Goal: Communication & Community: Answer question/provide support

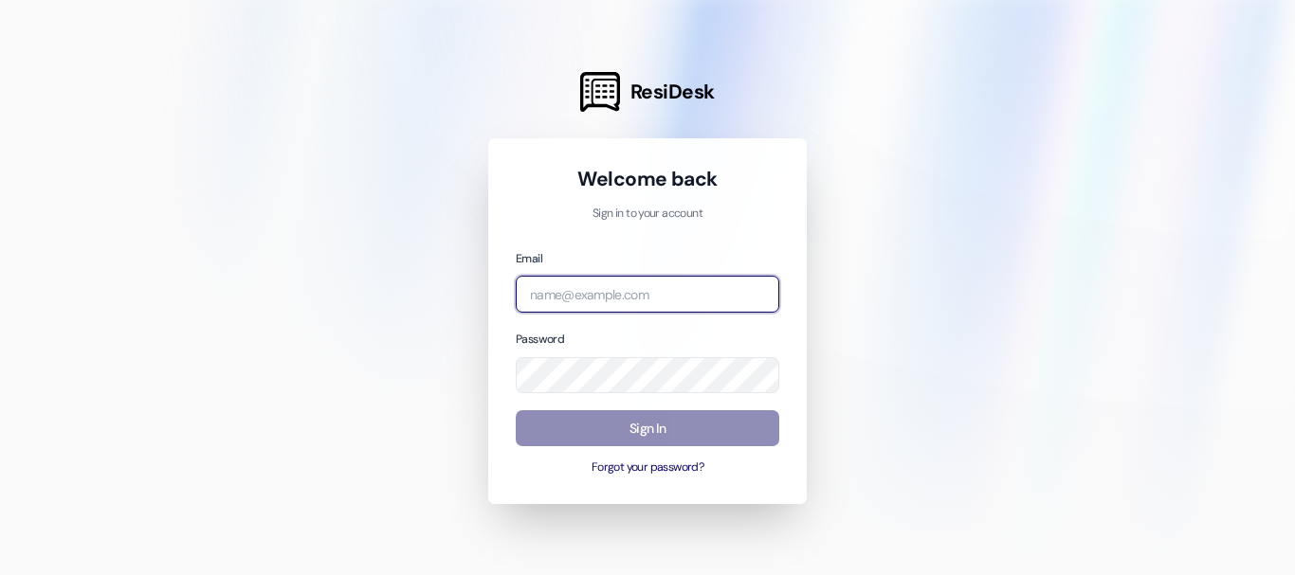
type input "[EMAIL_ADDRESS][DOMAIN_NAME]"
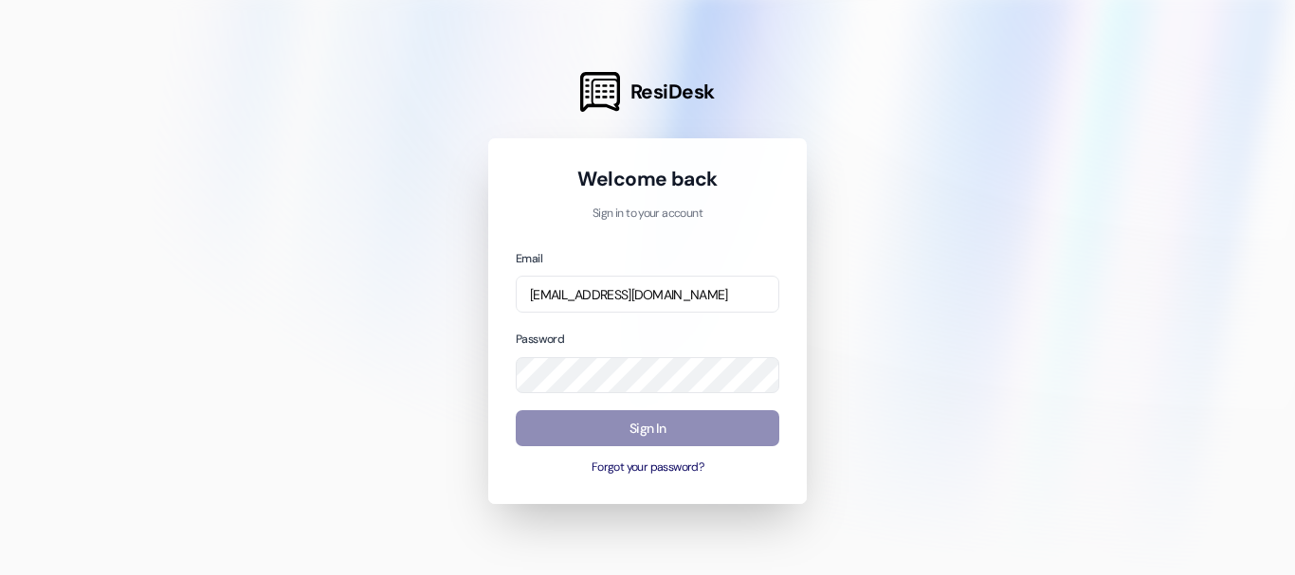
click at [681, 429] on button "Sign In" at bounding box center [648, 428] width 264 height 37
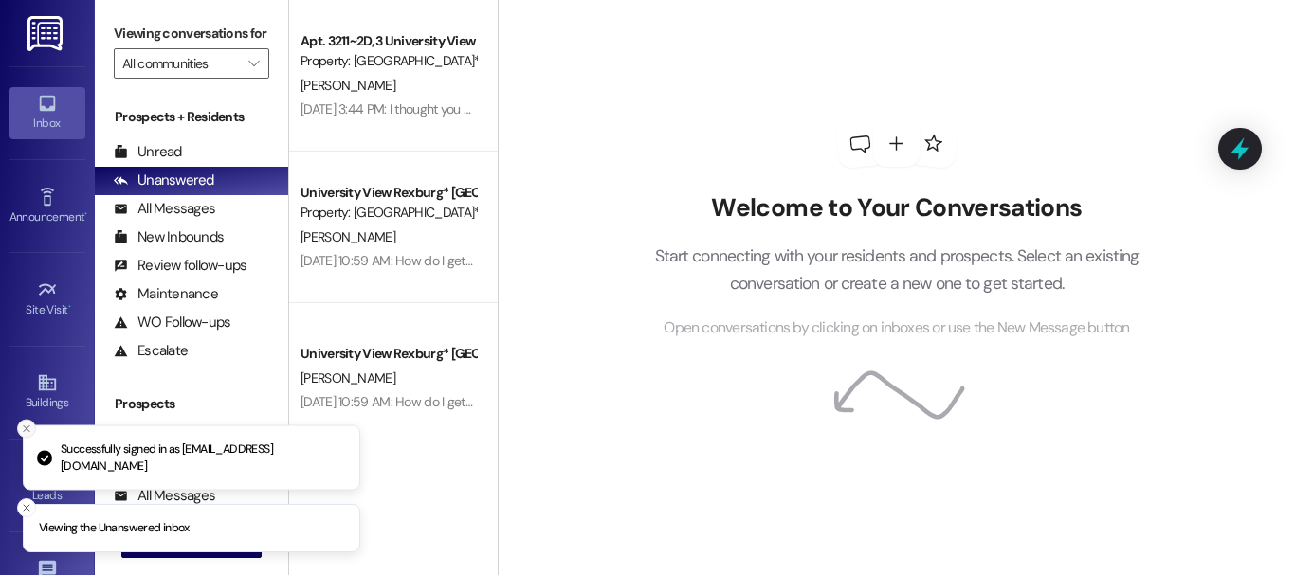
click at [24, 427] on line "Close toast" at bounding box center [27, 430] width 6 height 6
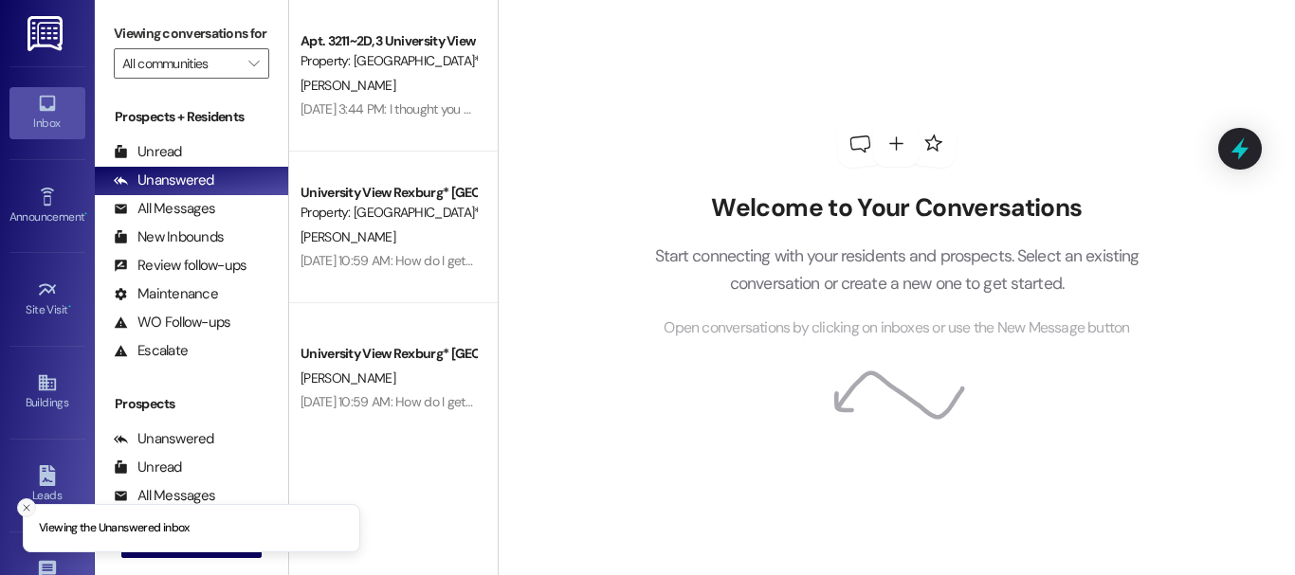
click at [24, 508] on icon "Close toast" at bounding box center [26, 507] width 11 height 11
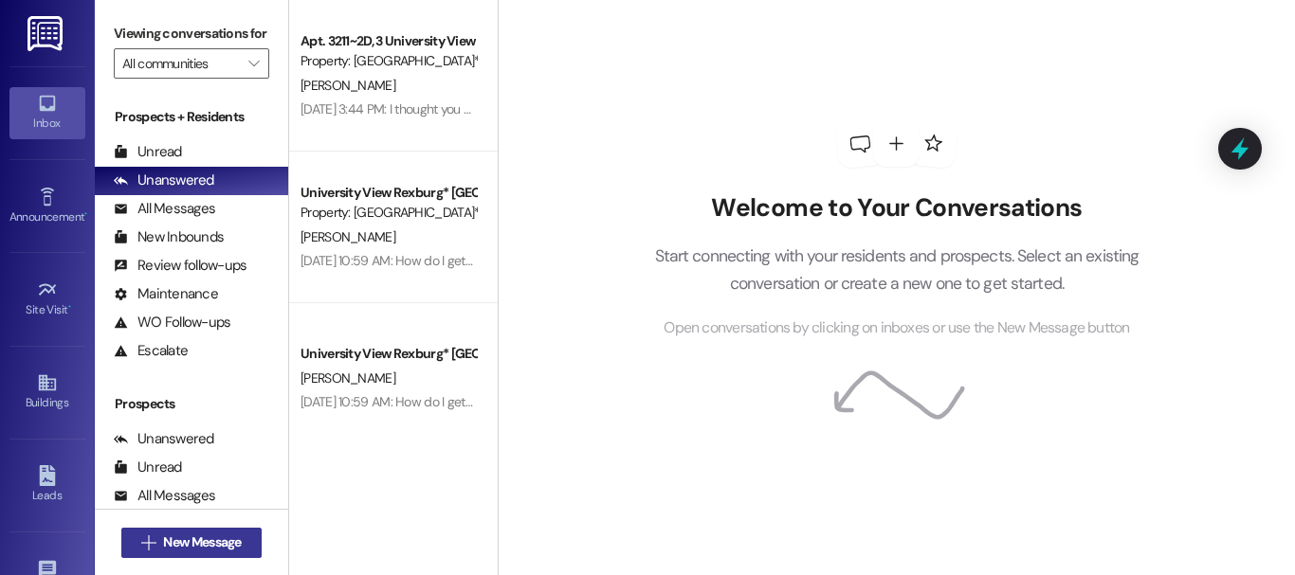
click at [170, 541] on span "New Message" at bounding box center [202, 543] width 78 height 20
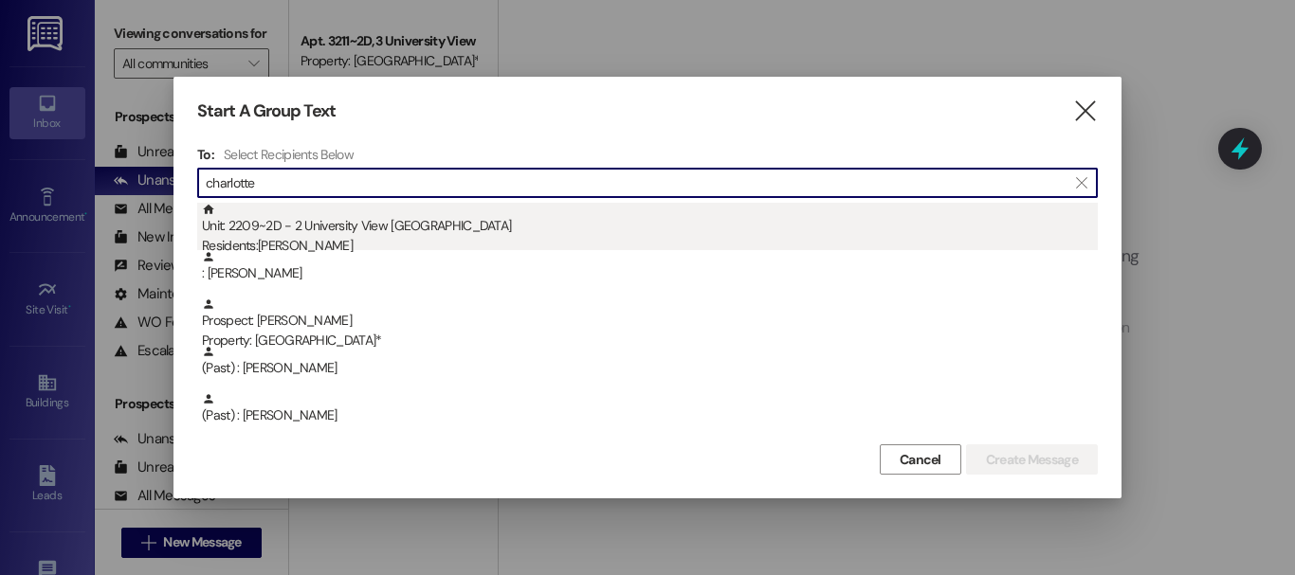
type input "charlotte"
click at [365, 240] on div "Residents: [PERSON_NAME]" at bounding box center [650, 246] width 896 height 20
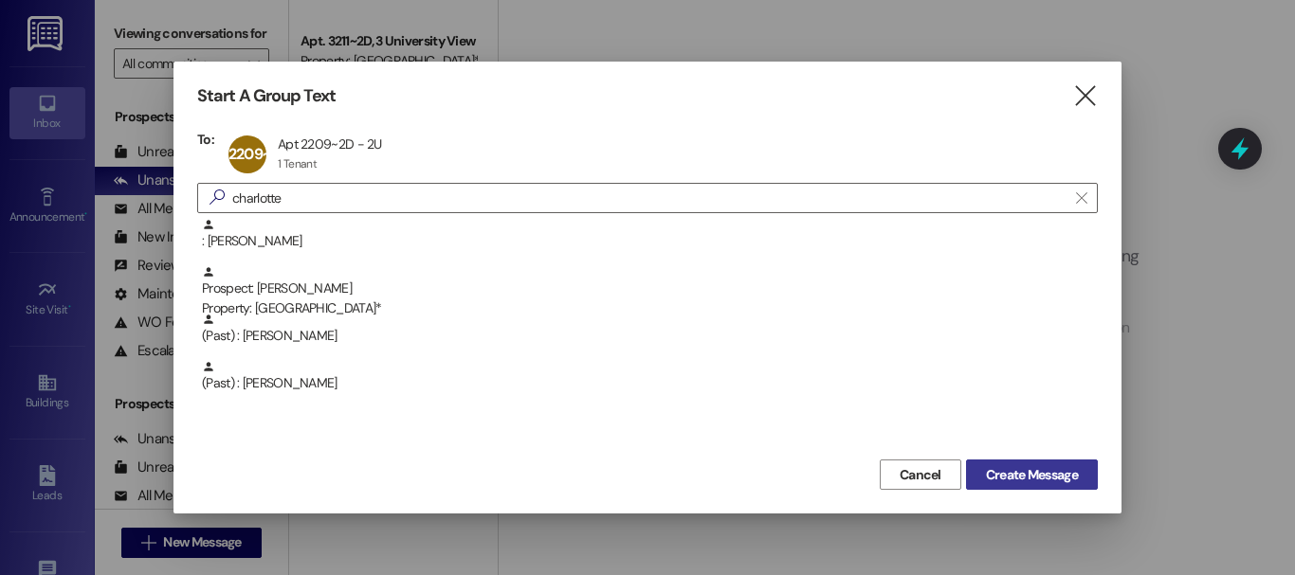
click at [1020, 479] on span "Create Message" at bounding box center [1032, 475] width 92 height 20
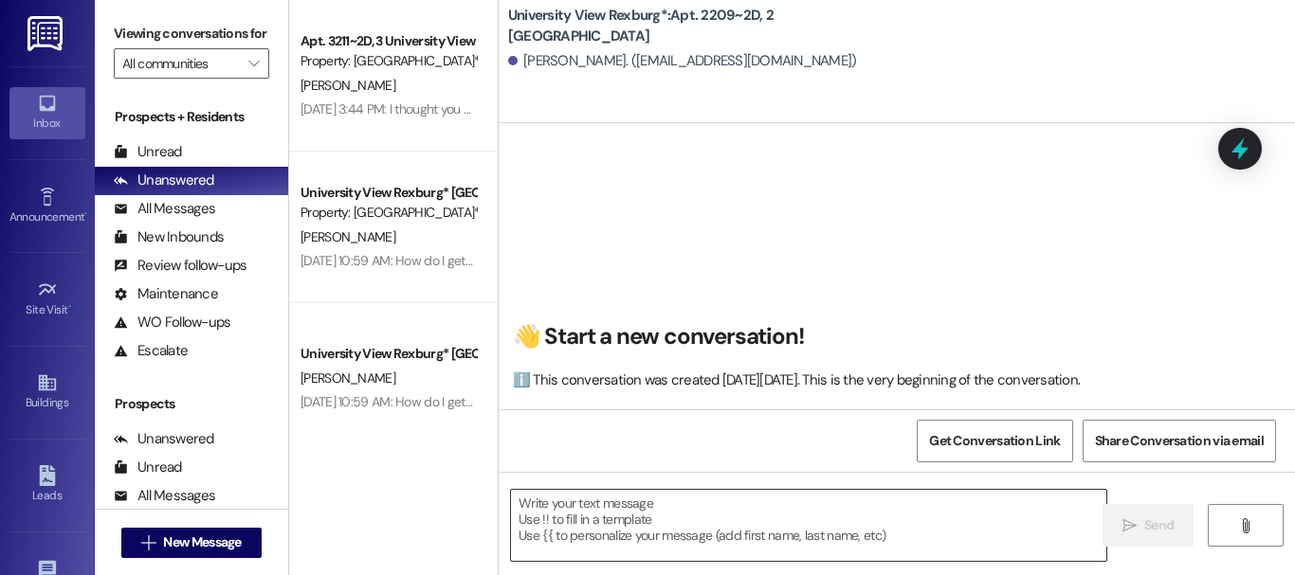
click at [669, 516] on textarea at bounding box center [808, 525] width 595 height 71
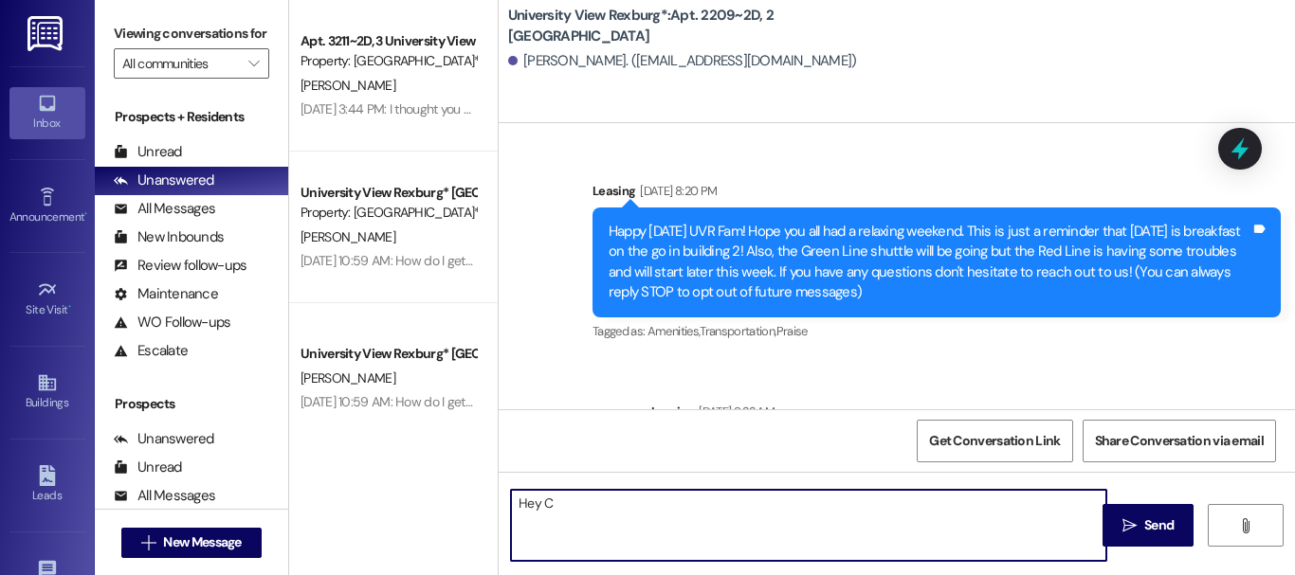
scroll to position [62164, 0]
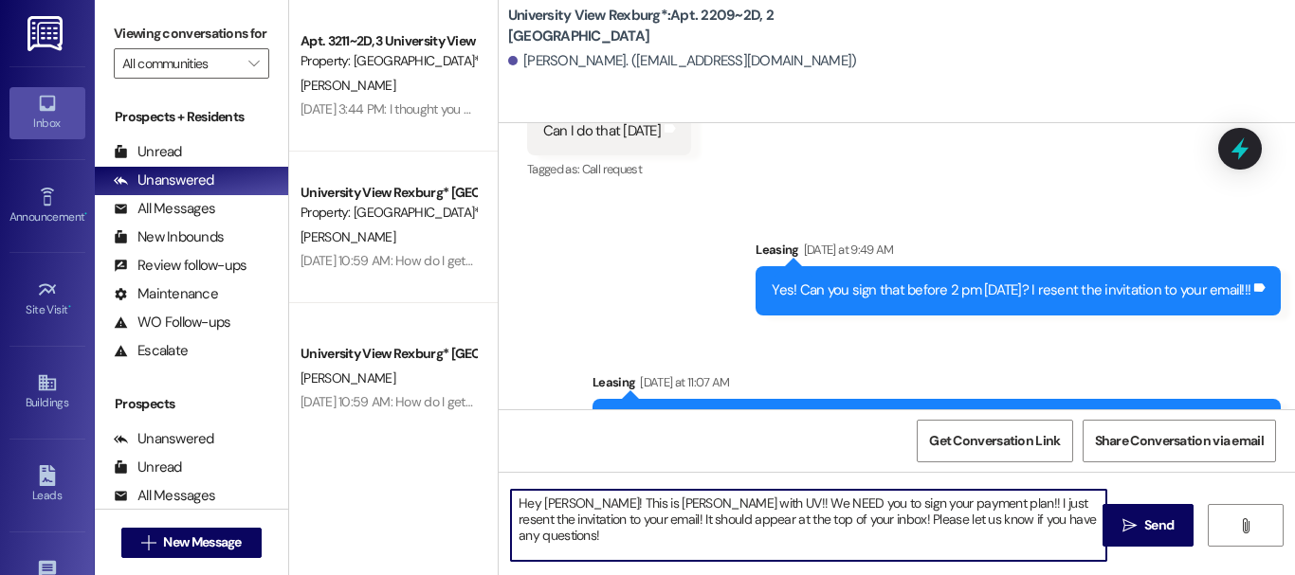
click at [819, 528] on textarea "Hey [PERSON_NAME]! This is [PERSON_NAME] with UV!! We NEED you to sign your pay…" at bounding box center [808, 525] width 595 height 71
click at [819, 516] on textarea "Hey [PERSON_NAME]! This is [PERSON_NAME] with UV!! We NEED you to sign your pay…" at bounding box center [808, 525] width 595 height 71
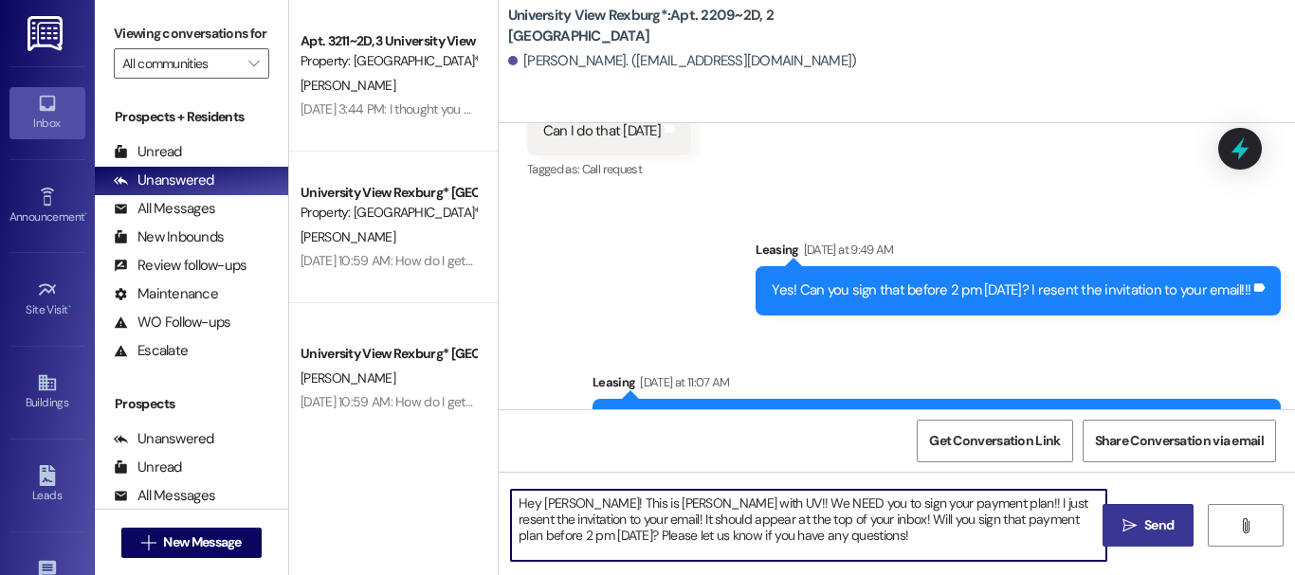
type textarea "Hey [PERSON_NAME]! This is [PERSON_NAME] with UV!! We NEED you to sign your pay…"
click at [1155, 526] on span "Send" at bounding box center [1158, 526] width 29 height 20
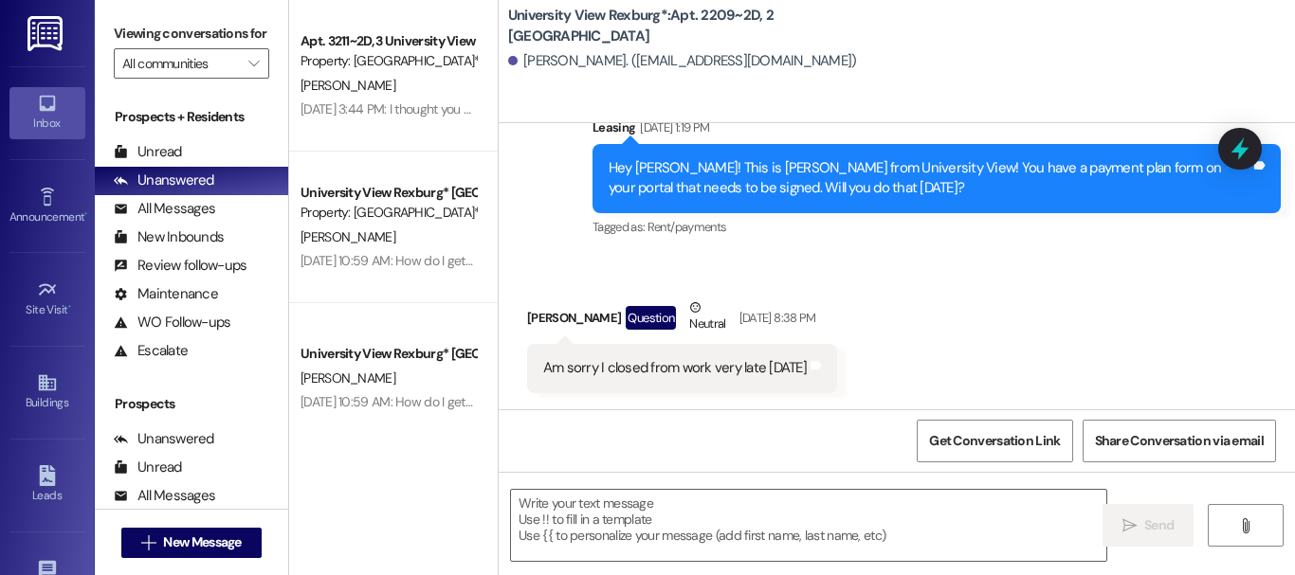
scroll to position [61809, 0]
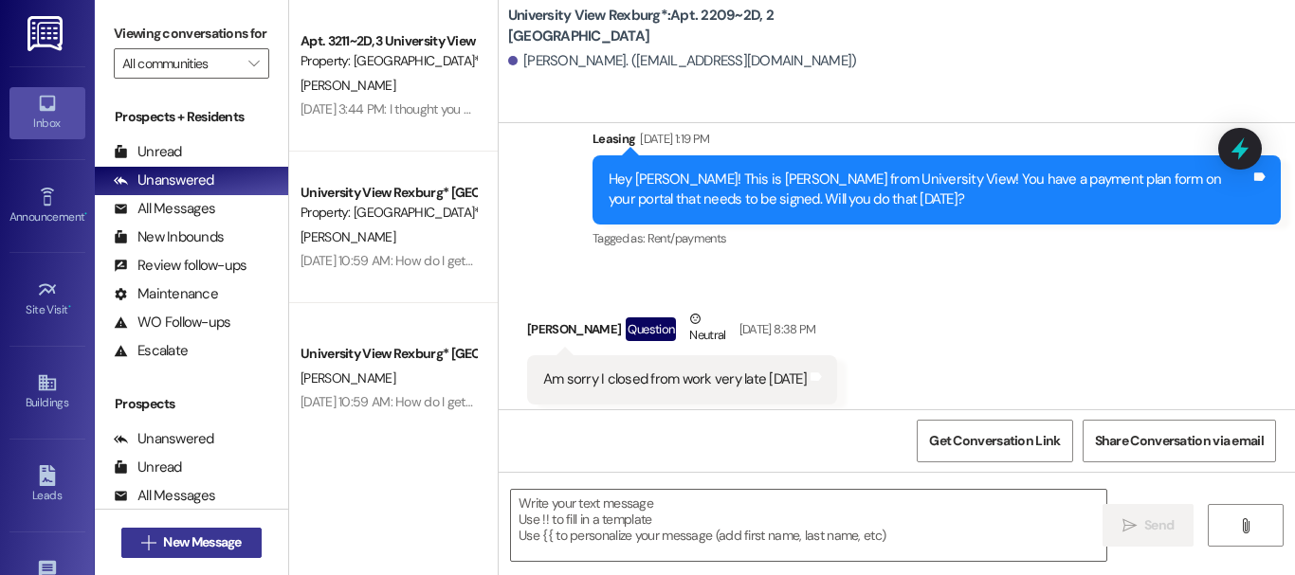
click at [230, 543] on span "New Message" at bounding box center [202, 543] width 78 height 20
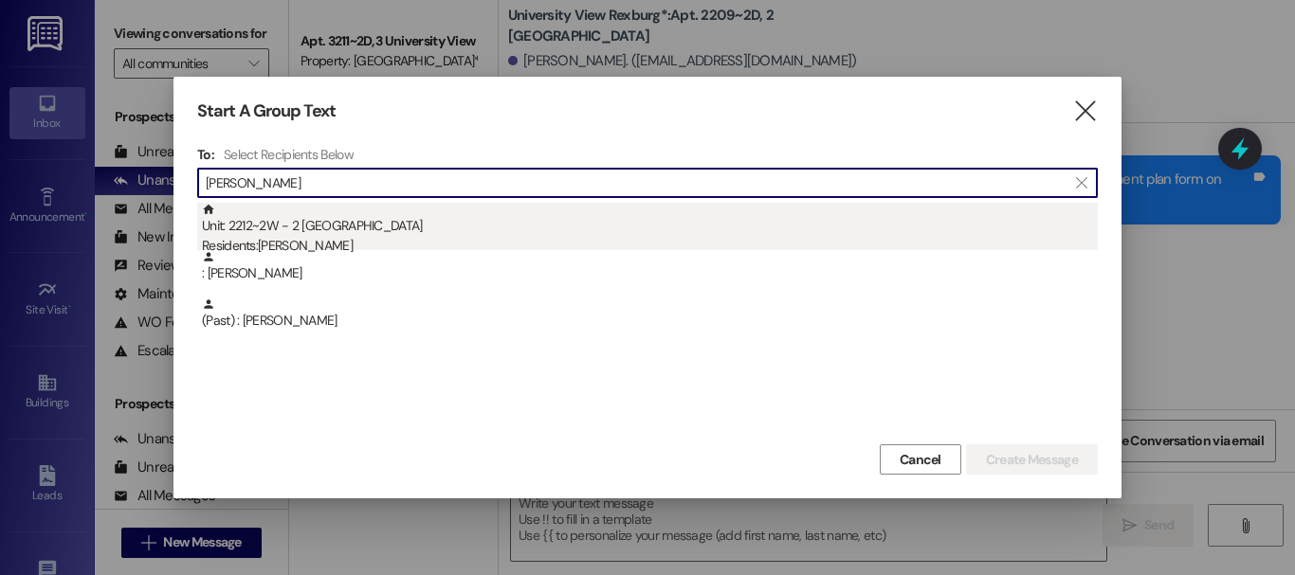
type input "[PERSON_NAME]"
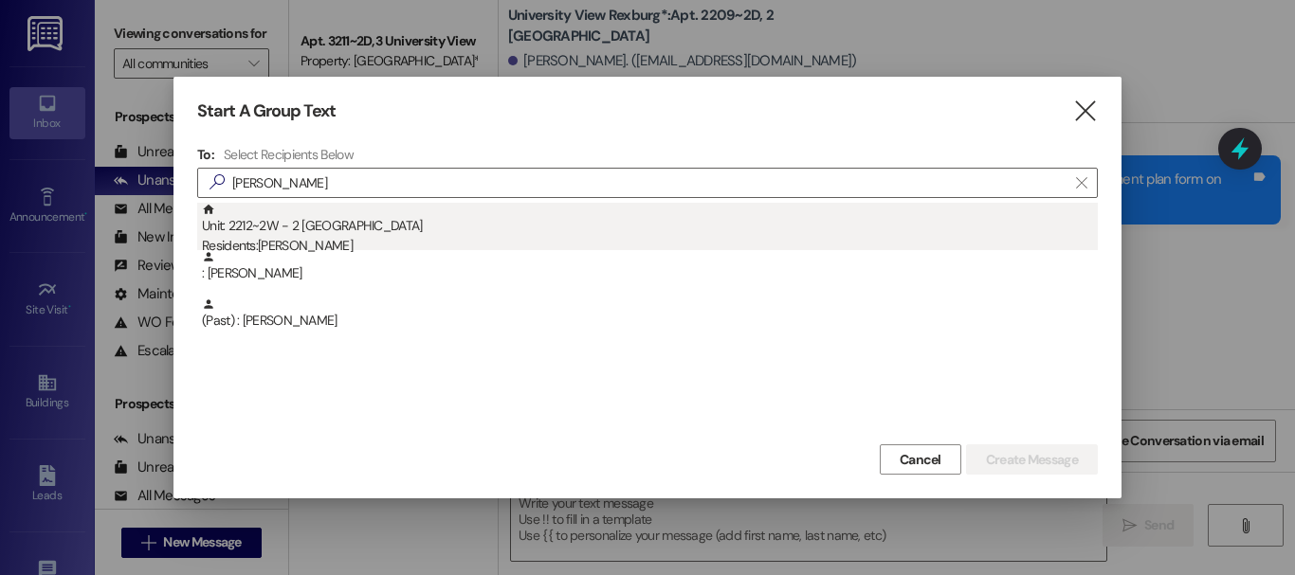
click at [407, 223] on div "Unit: 2212~2W - 2 University View Rexburg Residents: [PERSON_NAME]" at bounding box center [650, 230] width 896 height 54
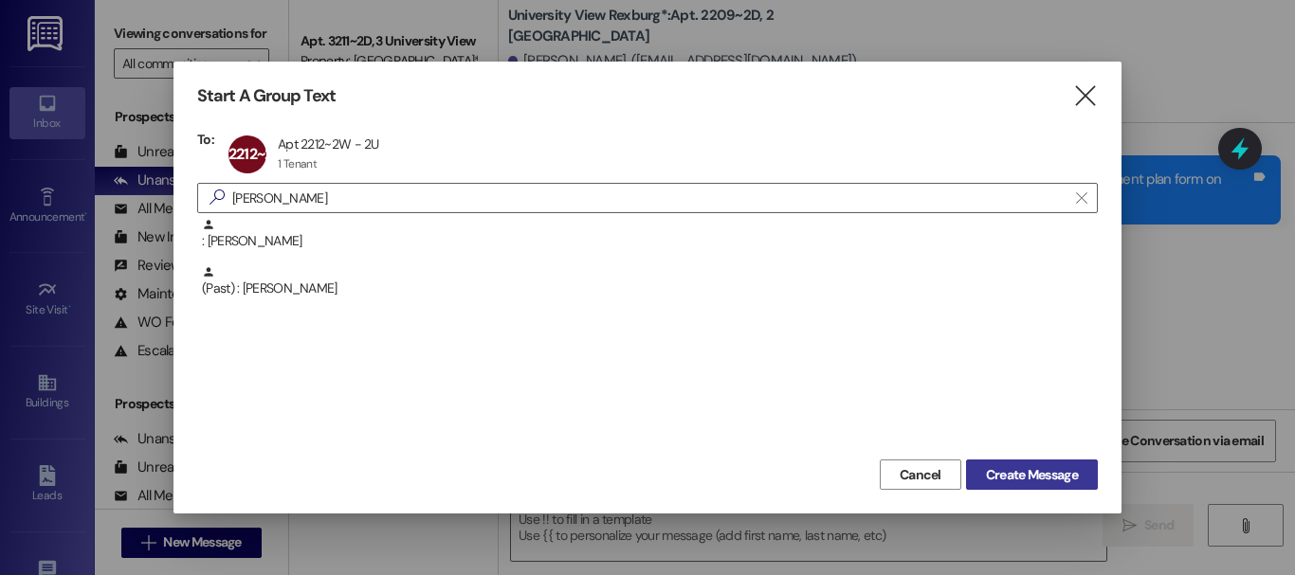
click at [1065, 471] on span "Create Message" at bounding box center [1032, 475] width 92 height 20
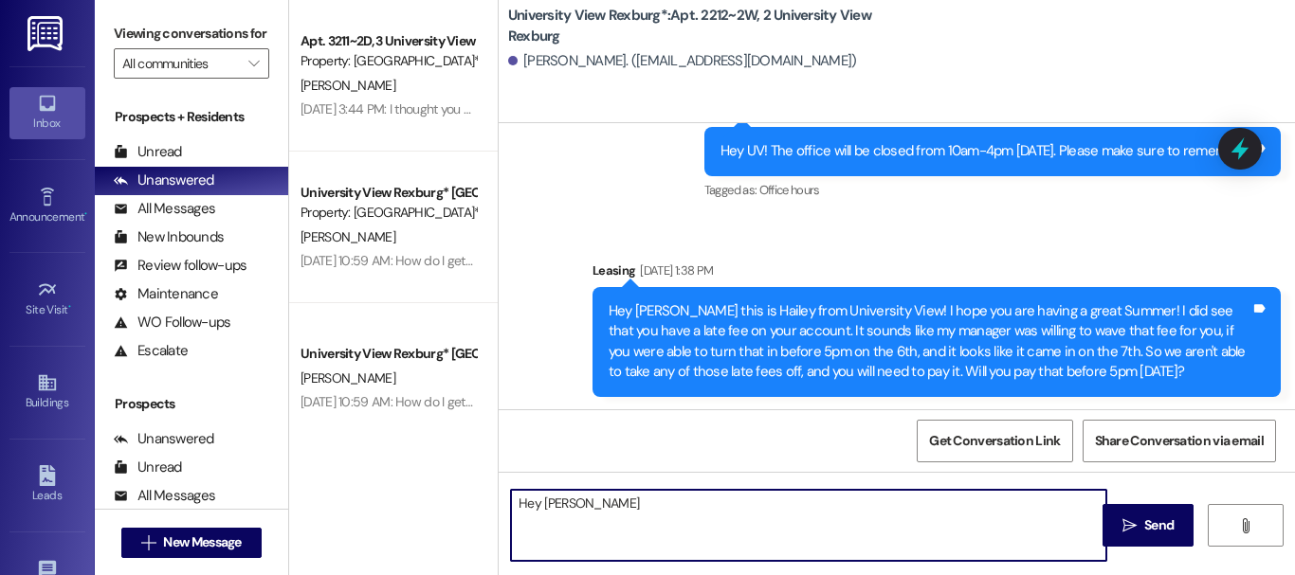
scroll to position [50674, 0]
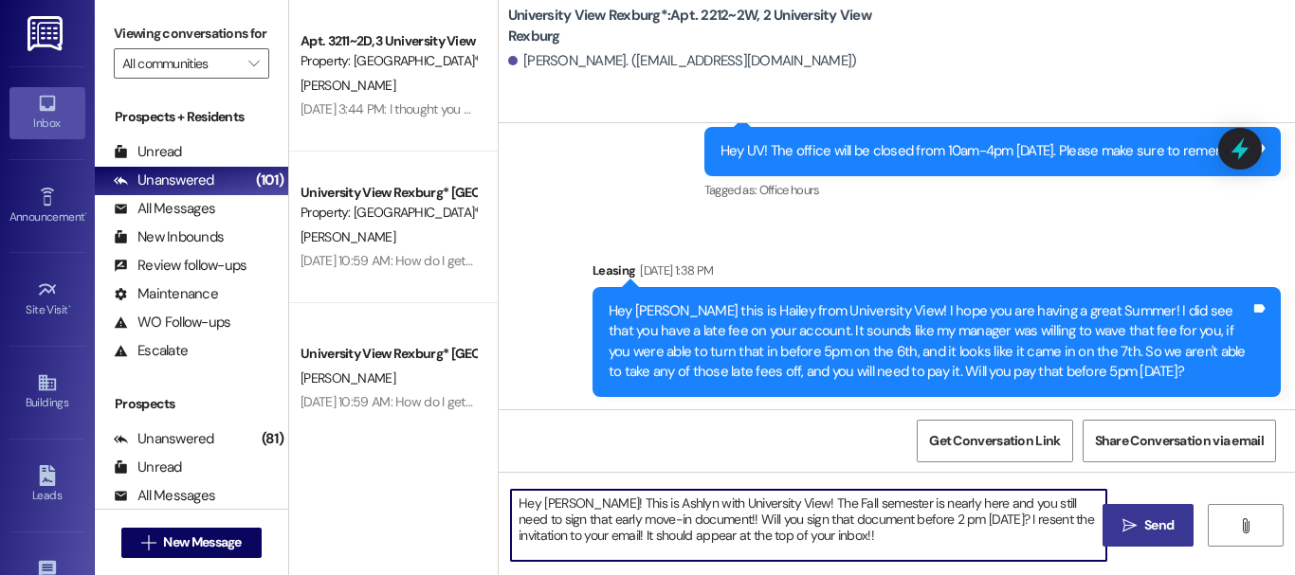
type textarea "Hey [PERSON_NAME]! This is Ashlyn with University View! The Fall semester is ne…"
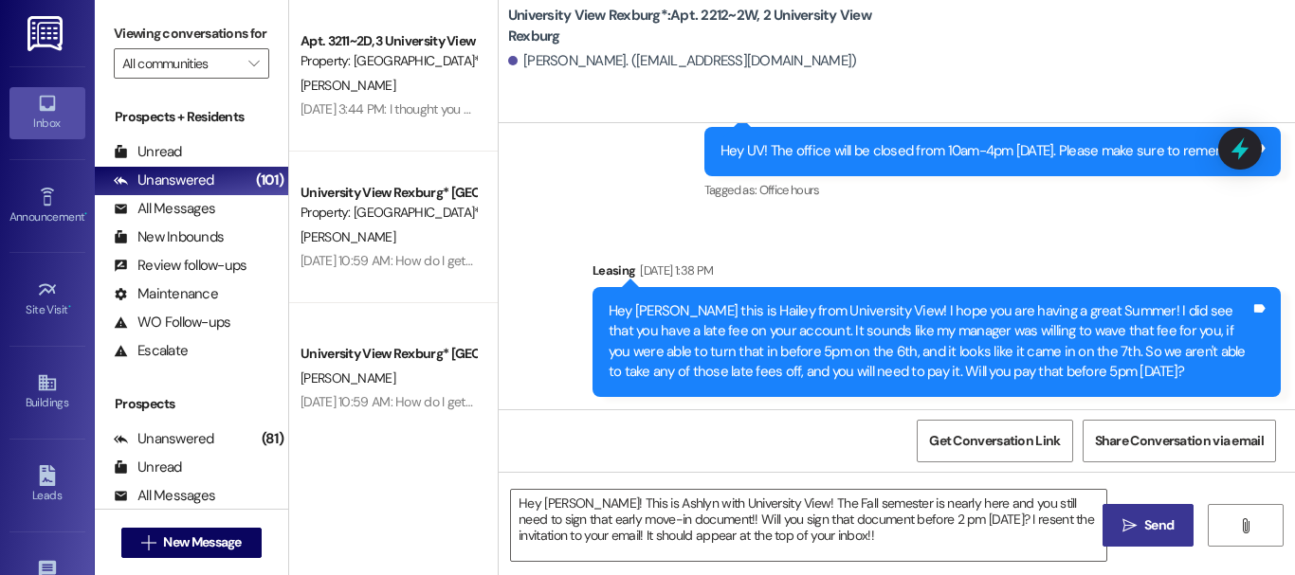
click at [1125, 505] on button " Send" at bounding box center [1148, 525] width 92 height 43
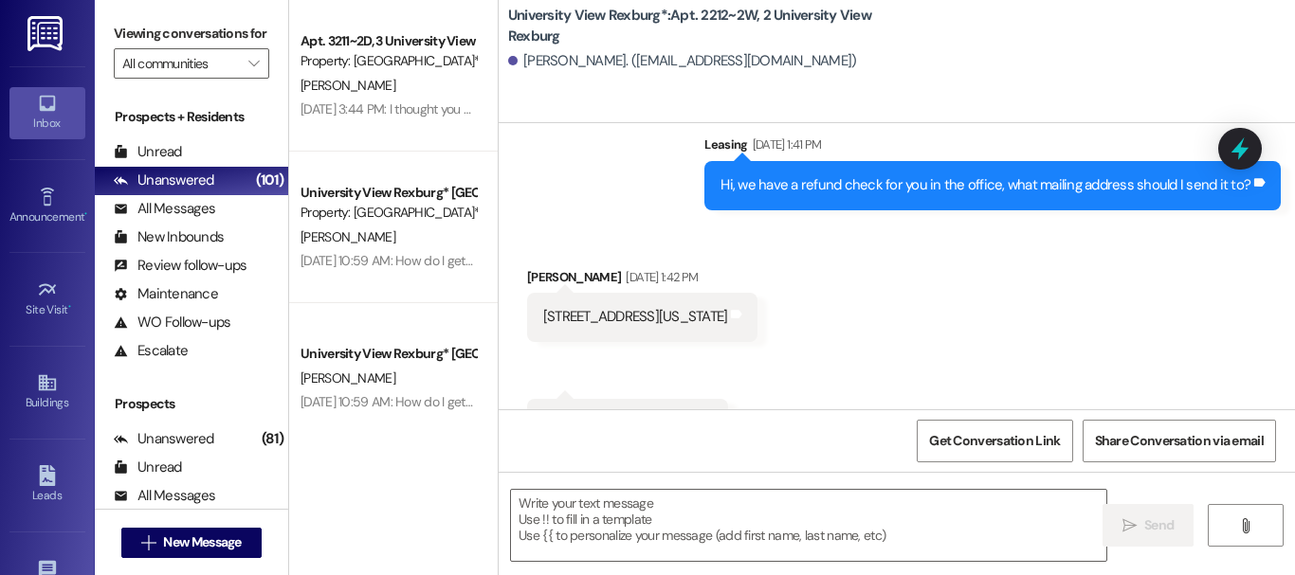
scroll to position [50847, 0]
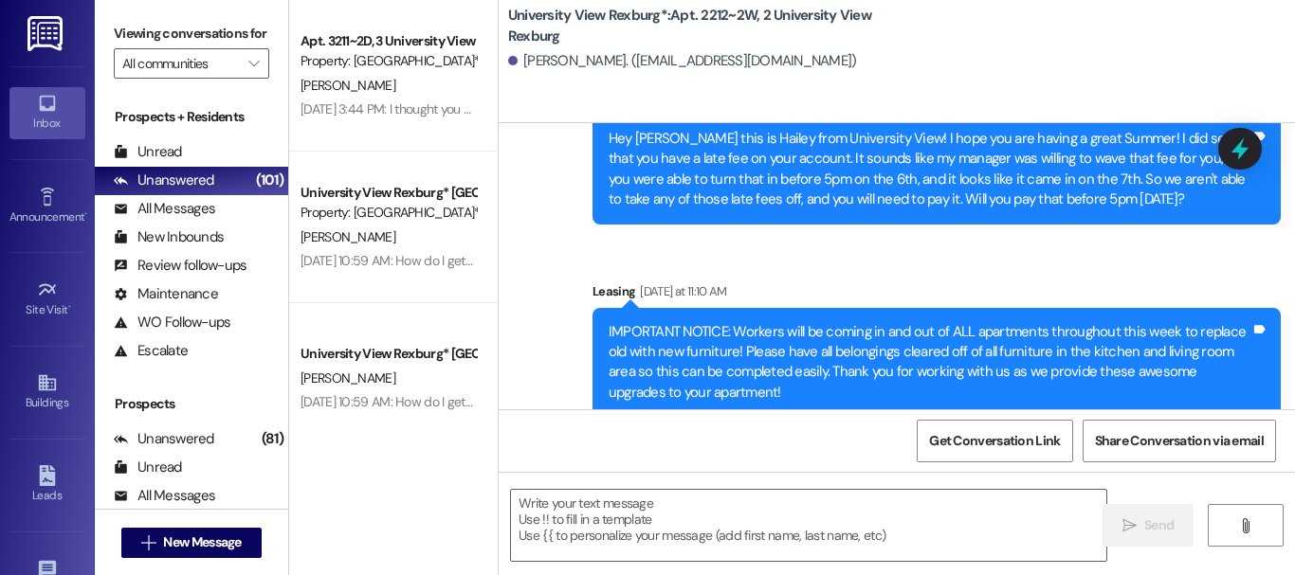
click at [787, 543] on div "Hey [PERSON_NAME]! This is Ashlyn with University View! The Fall semester is ne…" at bounding box center [930, 573] width 642 height 61
copy div "Hey [PERSON_NAME]! This is Ashlyn with University View! The Fall semester is ne…"
click at [169, 540] on span "New Message" at bounding box center [202, 543] width 78 height 20
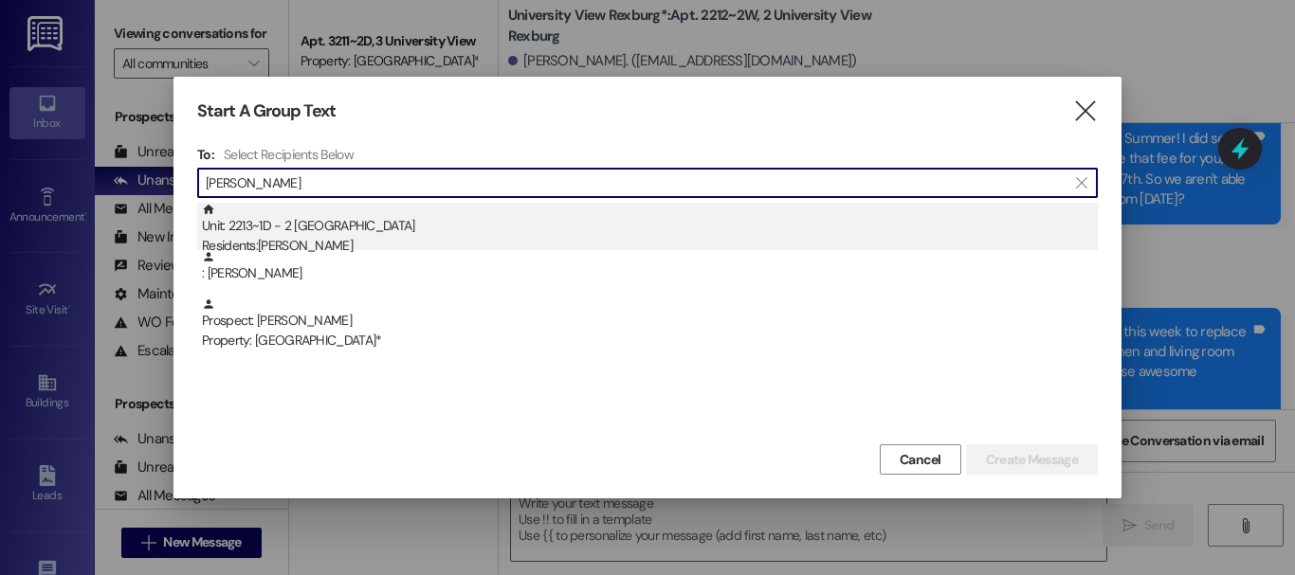
type input "[PERSON_NAME]"
click at [433, 236] on div "Residents: [PERSON_NAME]" at bounding box center [650, 246] width 896 height 20
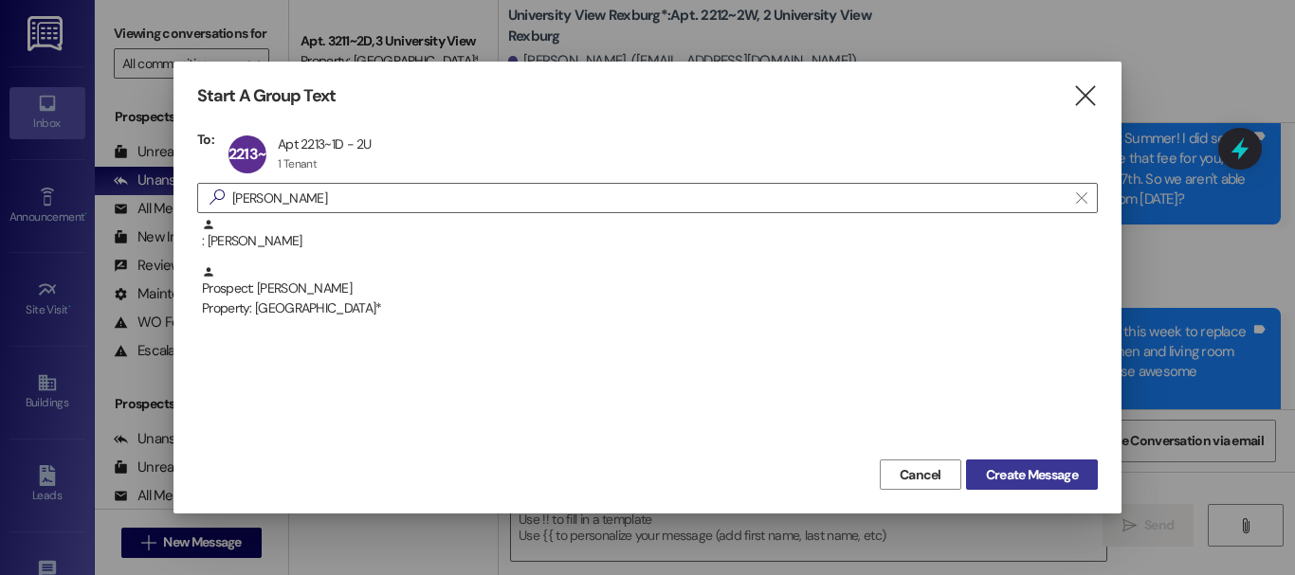
click at [1015, 473] on span "Create Message" at bounding box center [1032, 475] width 92 height 20
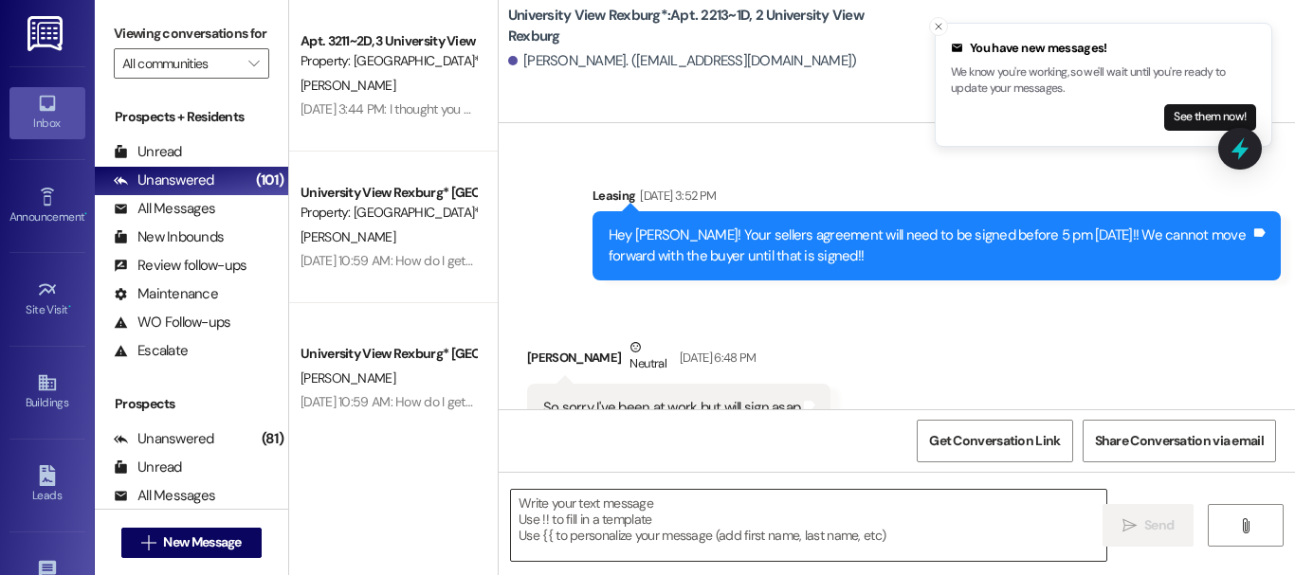
scroll to position [2361, 0]
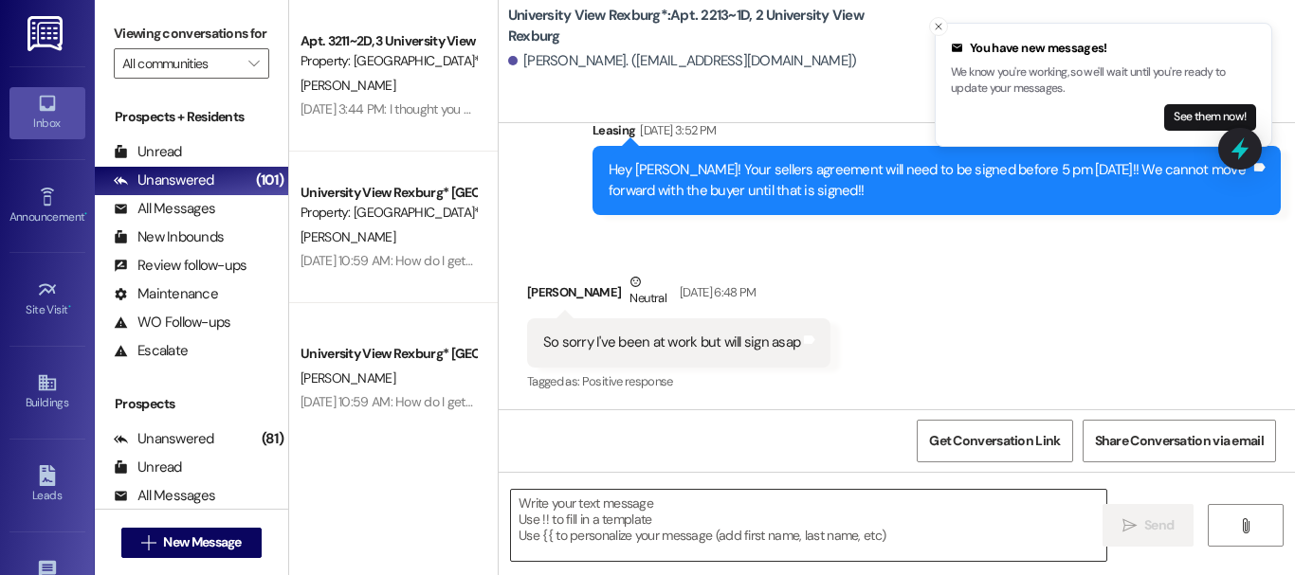
click at [610, 521] on textarea at bounding box center [808, 525] width 595 height 71
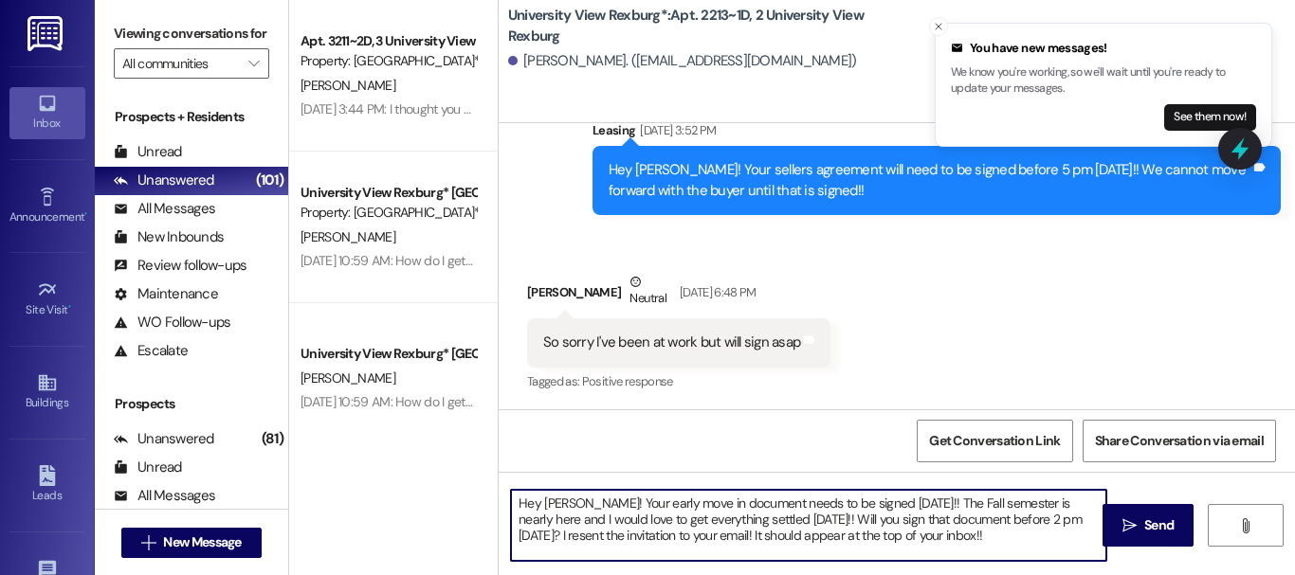
click at [618, 526] on textarea "Hey [PERSON_NAME]! Your early move in document needs to be signed [DATE]!! The …" at bounding box center [808, 525] width 595 height 71
type textarea "Hey [PERSON_NAME]! Your early move in document needs to be signed [DATE]!! The …"
click at [1173, 531] on button " Send" at bounding box center [1148, 525] width 92 height 43
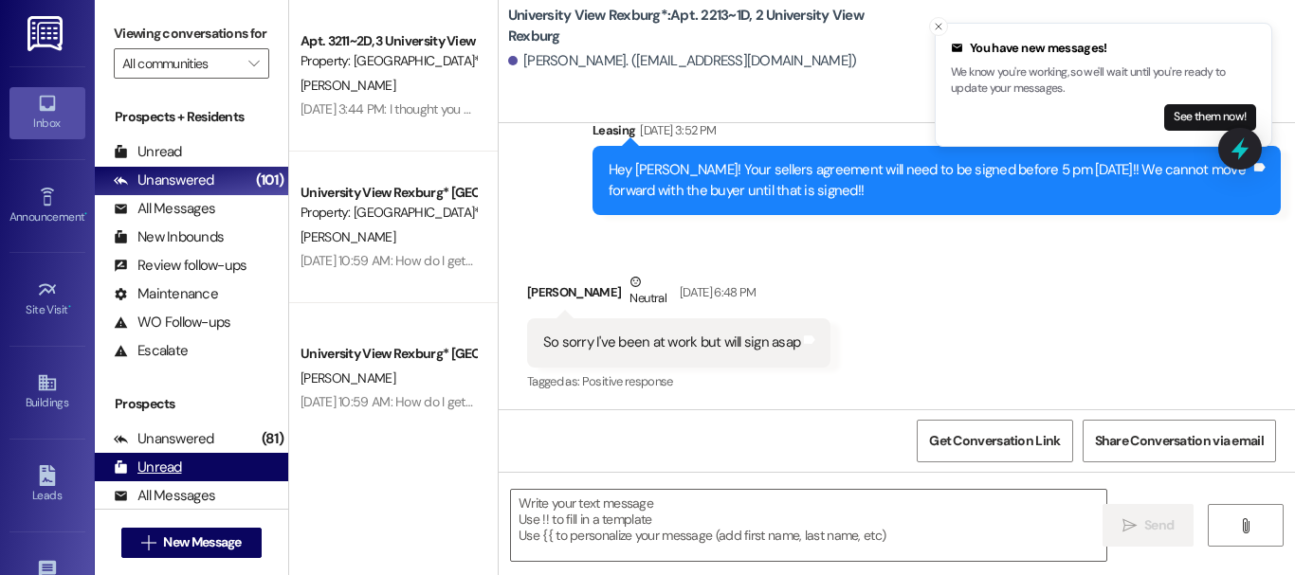
click at [197, 482] on div "Unread (0)" at bounding box center [191, 467] width 193 height 28
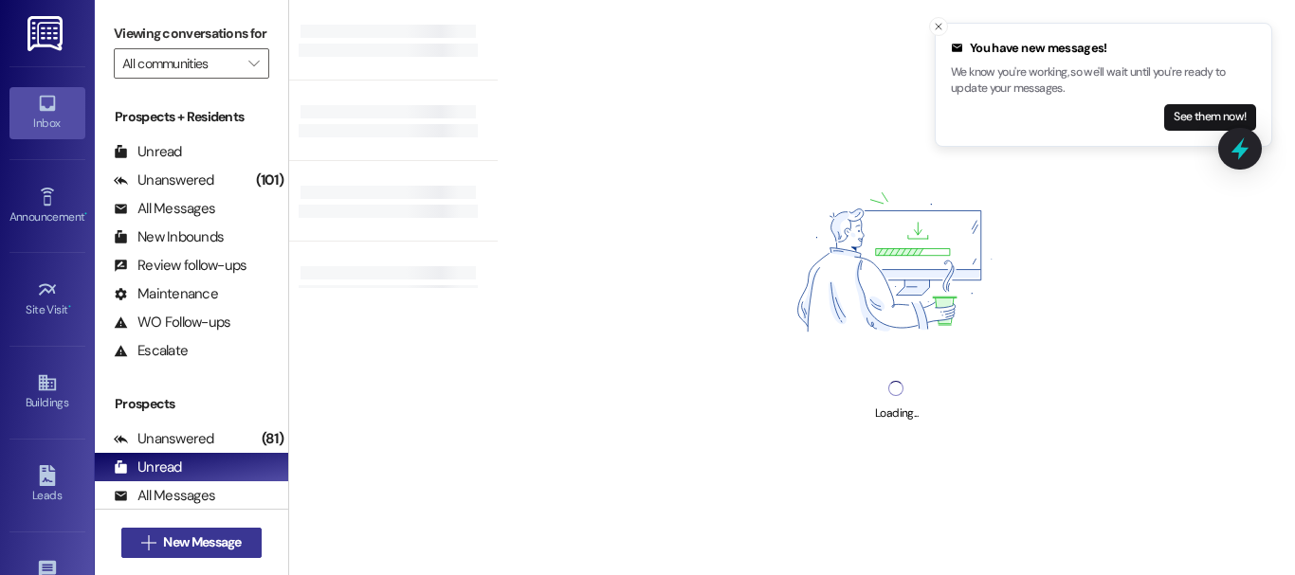
click at [189, 542] on span "New Message" at bounding box center [202, 543] width 78 height 20
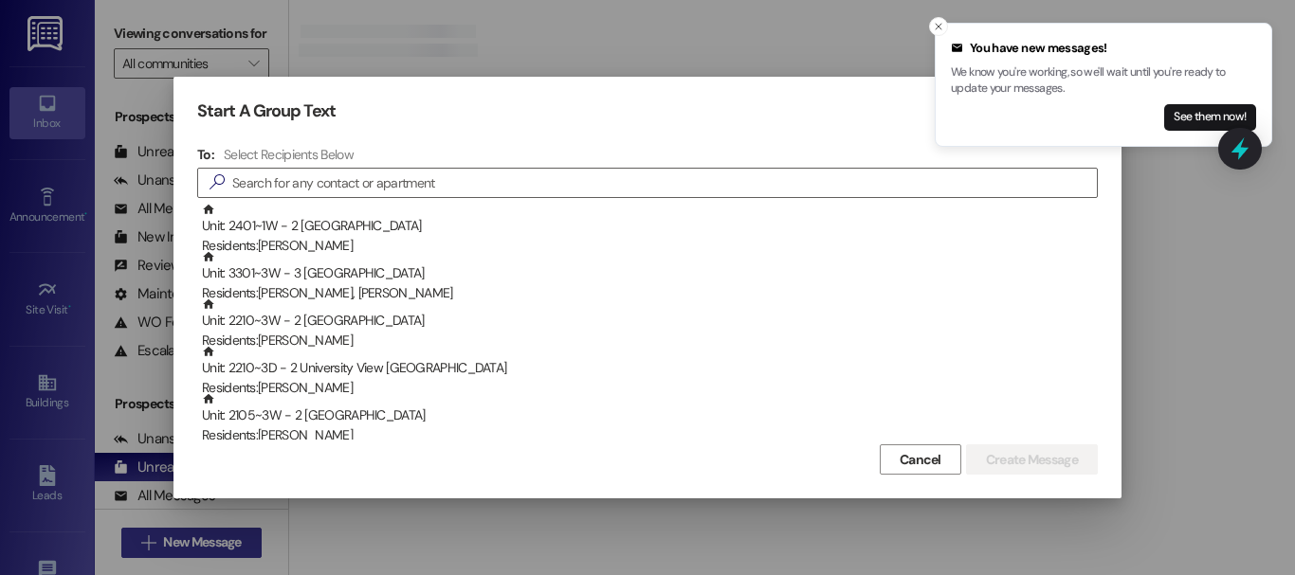
click at [189, 542] on div at bounding box center [647, 287] width 1295 height 575
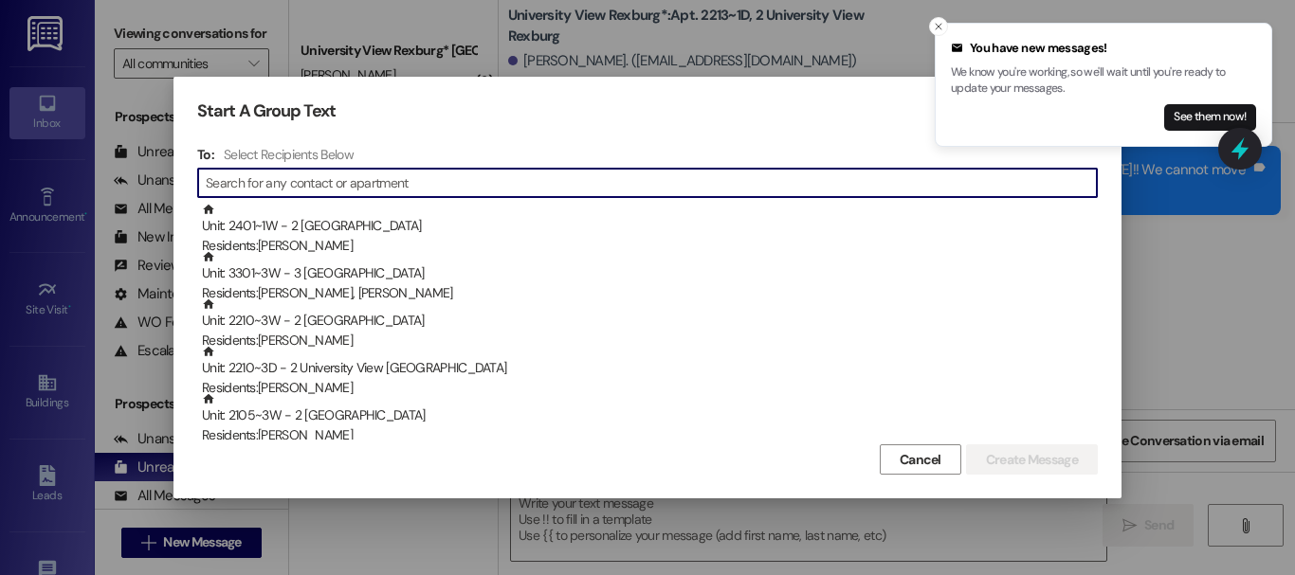
click at [318, 172] on input at bounding box center [651, 183] width 891 height 27
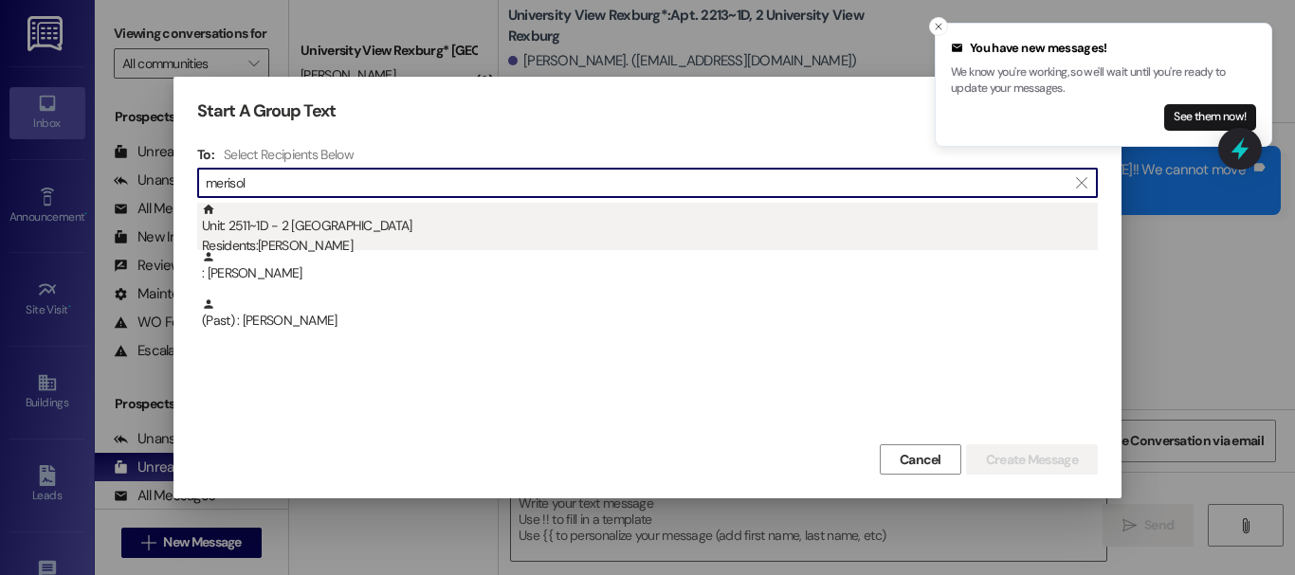
type input "merisol"
click at [352, 224] on div "Unit: 2511~1D - 2 University View Rexburg Residents: [PERSON_NAME]" at bounding box center [650, 230] width 896 height 54
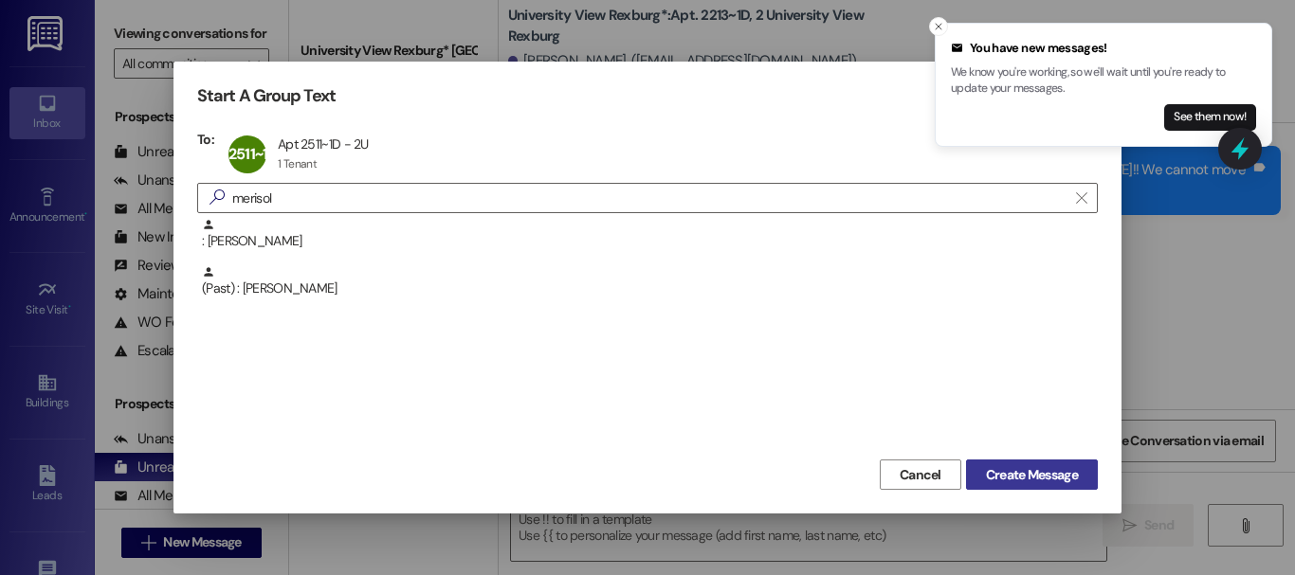
click at [1046, 472] on span "Create Message" at bounding box center [1032, 475] width 92 height 20
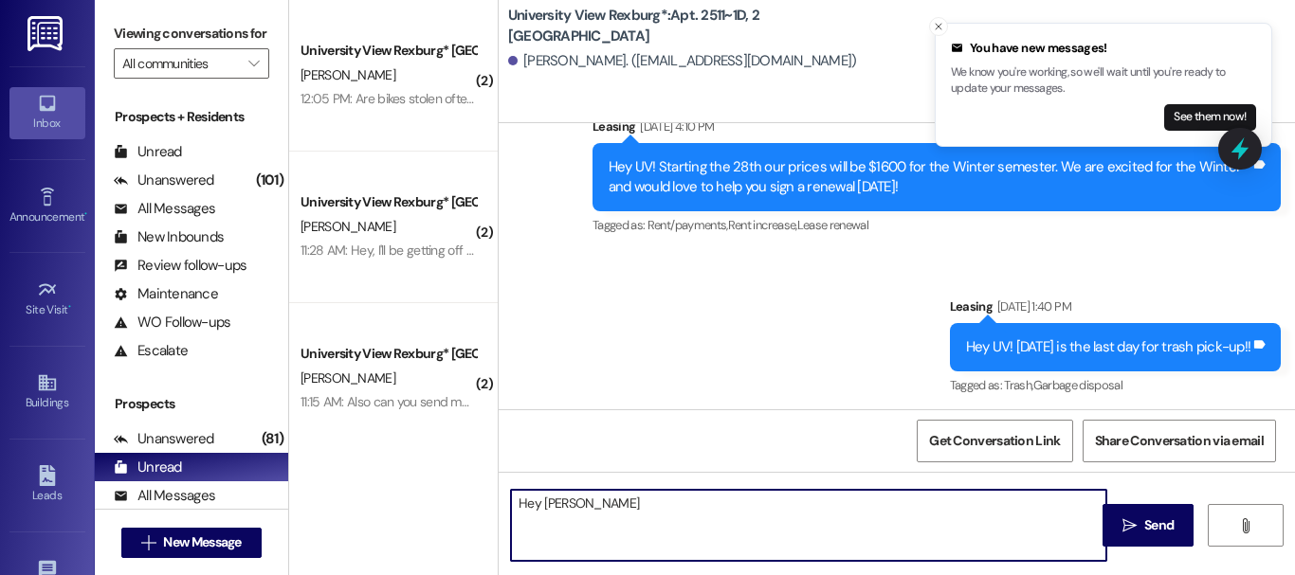
scroll to position [83477, 0]
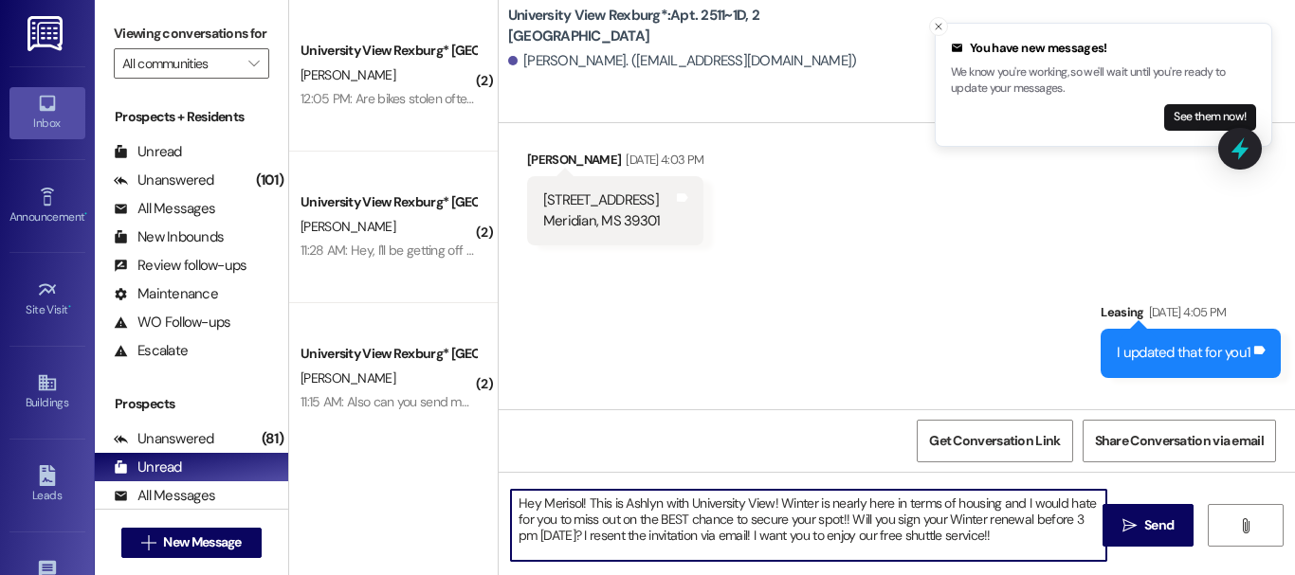
click at [747, 533] on textarea "Hey Merisol! This is Ashlyn with University View! Winter is nearly here in term…" at bounding box center [808, 525] width 595 height 71
type textarea "Hey Merisol! This is Ashlyn with University View! Winter is nearly here in term…"
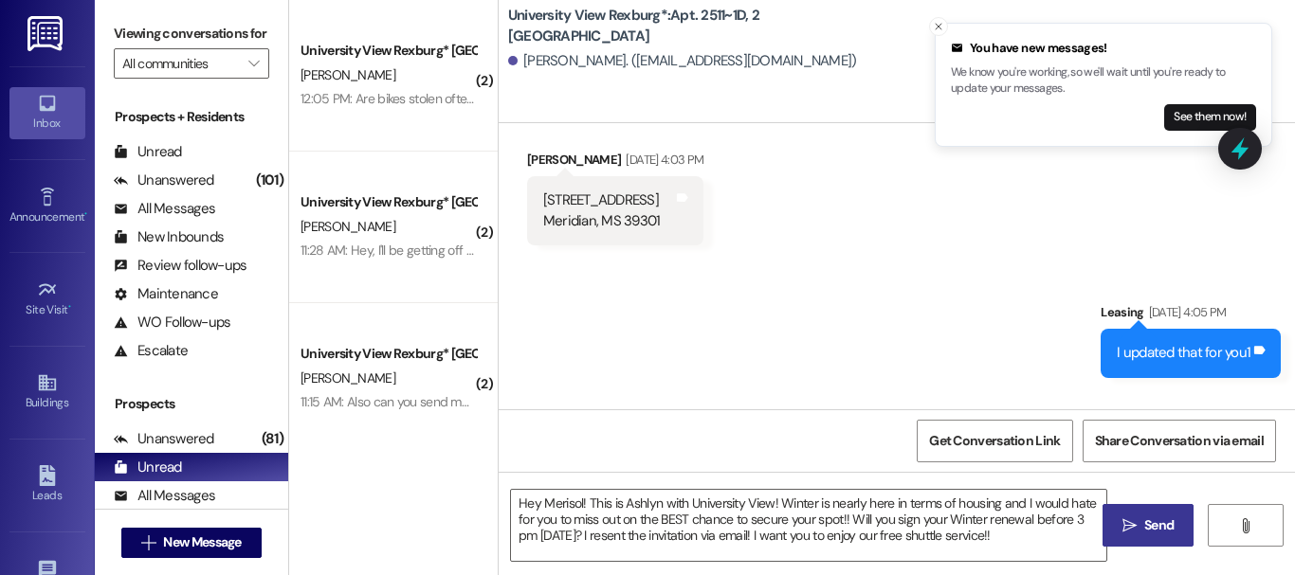
click at [1153, 534] on span "Send" at bounding box center [1158, 526] width 29 height 20
